Goal: Navigation & Orientation: Find specific page/section

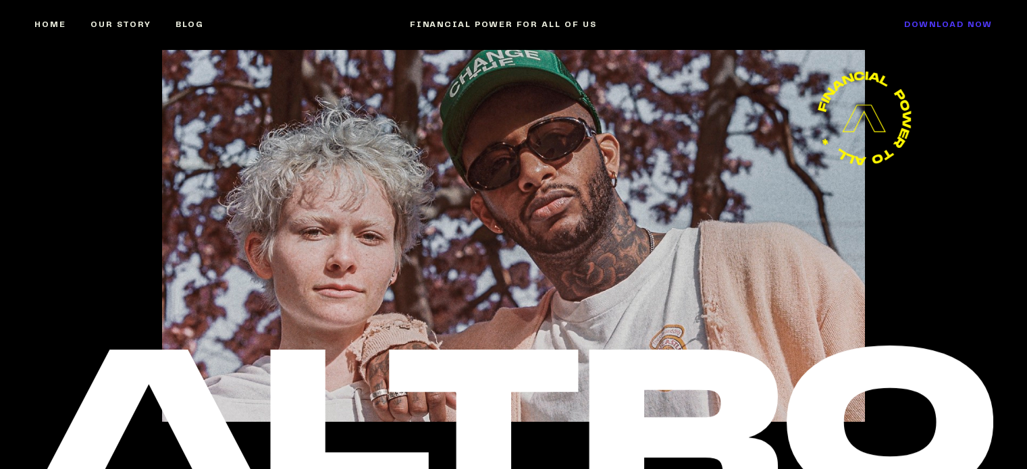
click at [907, 28] on link "DOWNLOAD NOW" at bounding box center [936, 25] width 113 height 56
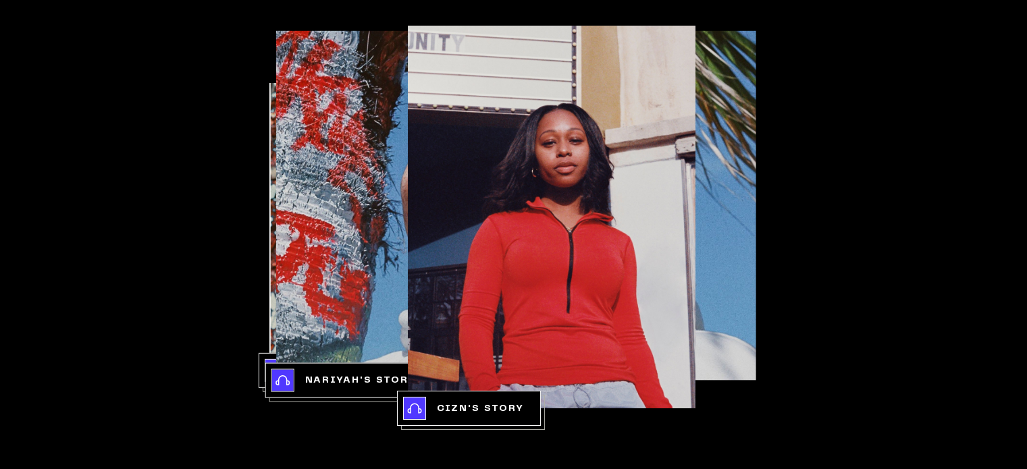
scroll to position [2527, 0]
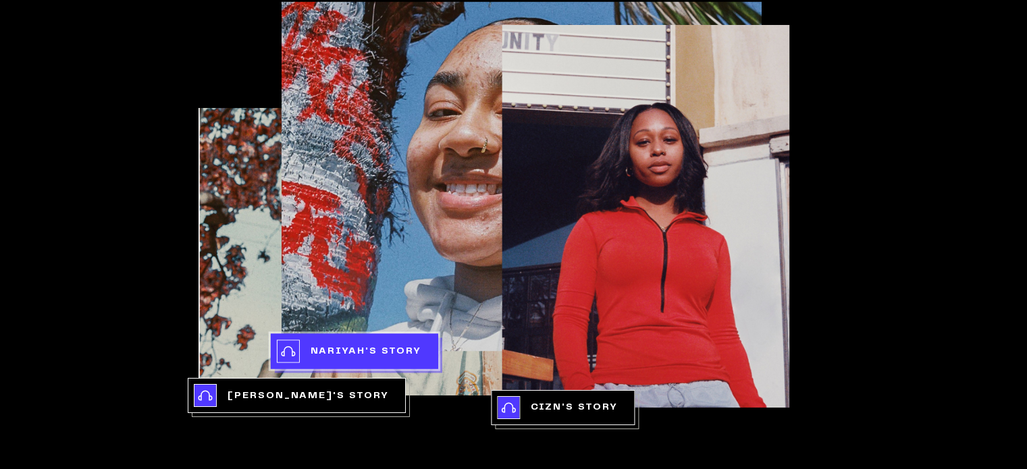
click at [369, 351] on div "NARIYAH'S STORY" at bounding box center [366, 351] width 111 height 14
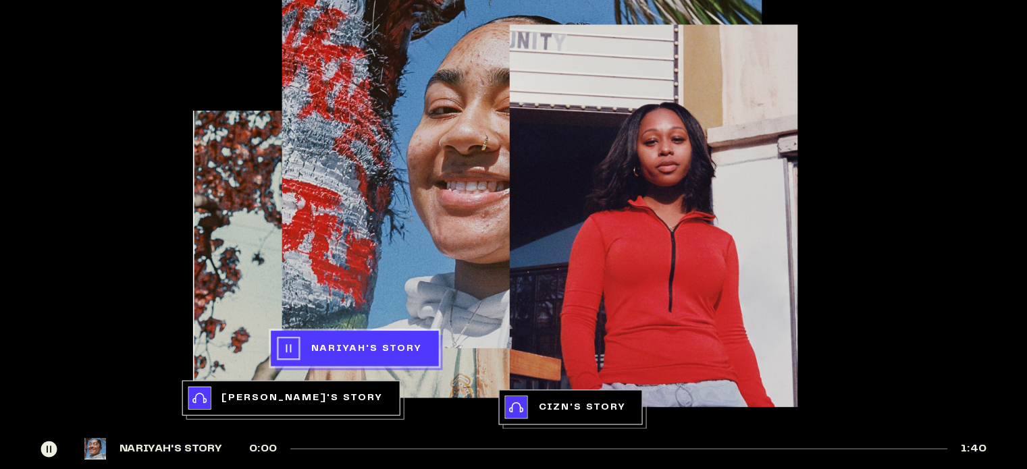
scroll to position [2554, 0]
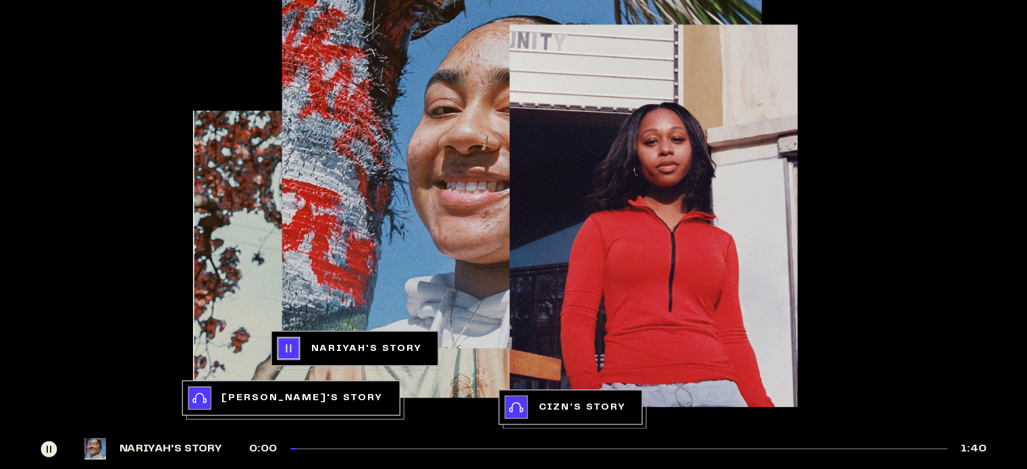
click at [47, 445] on icon at bounding box center [49, 449] width 16 height 16
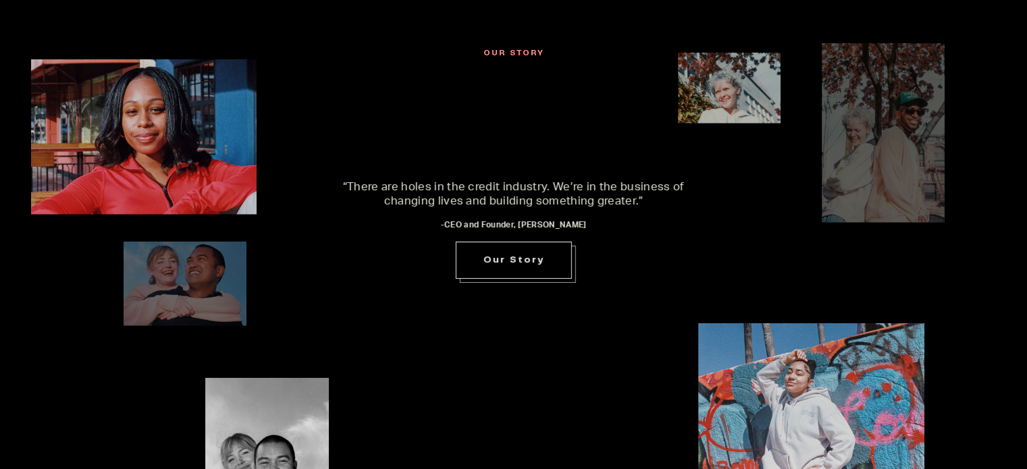
scroll to position [3697, 0]
click at [515, 260] on div "Our Story" at bounding box center [513, 260] width 61 height 14
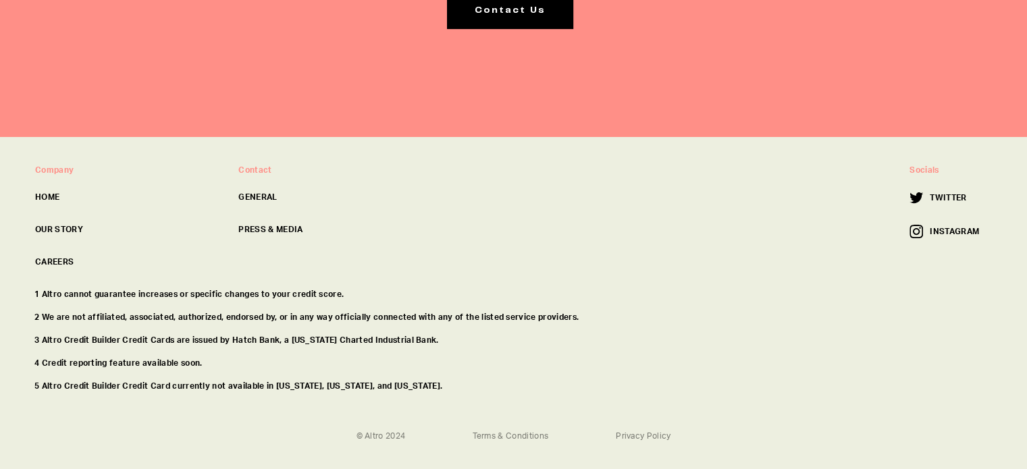
scroll to position [5290, 0]
click at [945, 232] on span "INSTAGRAM" at bounding box center [954, 231] width 49 height 12
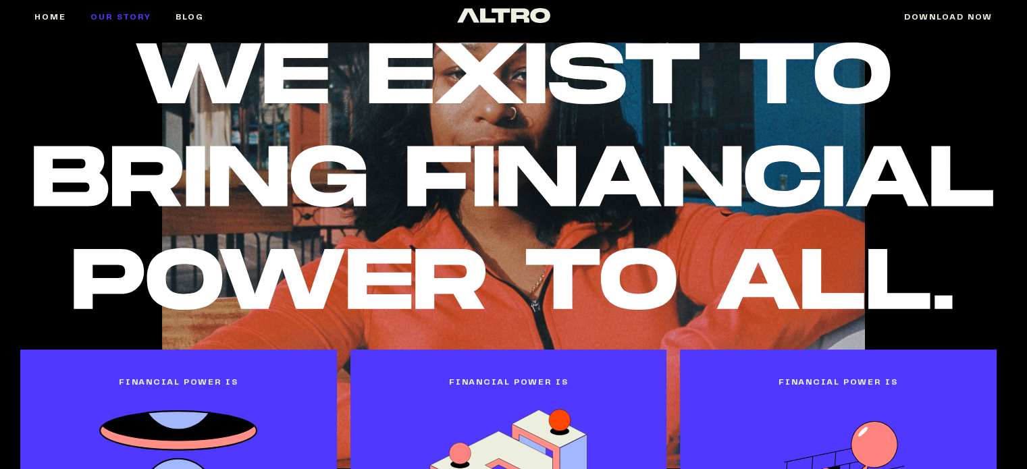
scroll to position [0, 0]
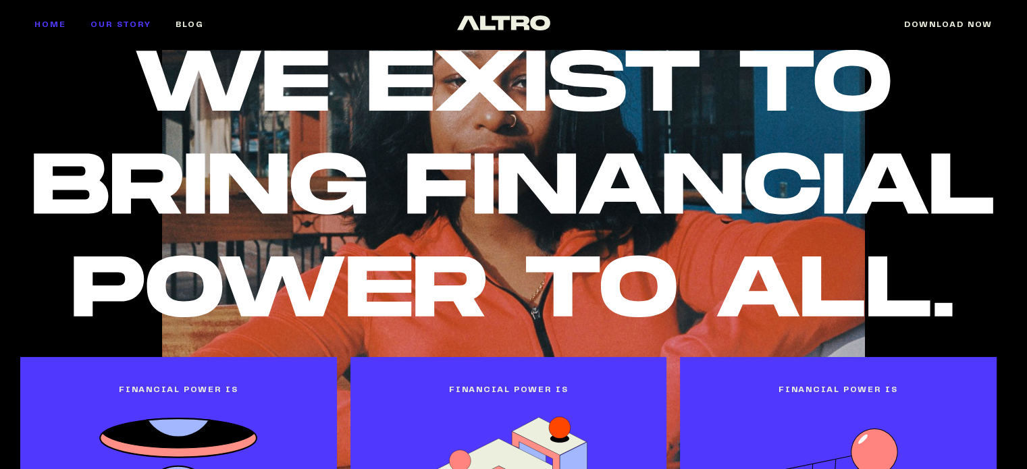
click at [63, 18] on link "Home" at bounding box center [62, 25] width 56 height 56
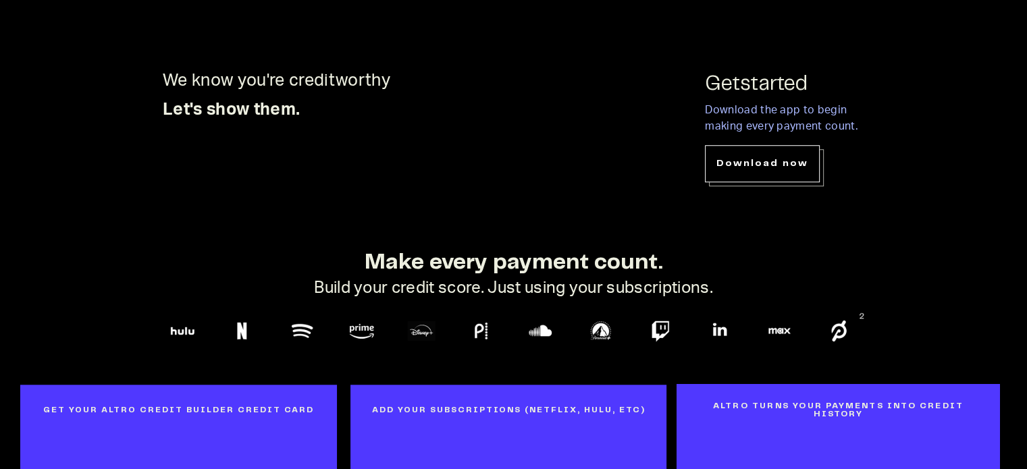
scroll to position [1014, 0]
